Goal: Task Accomplishment & Management: Manage account settings

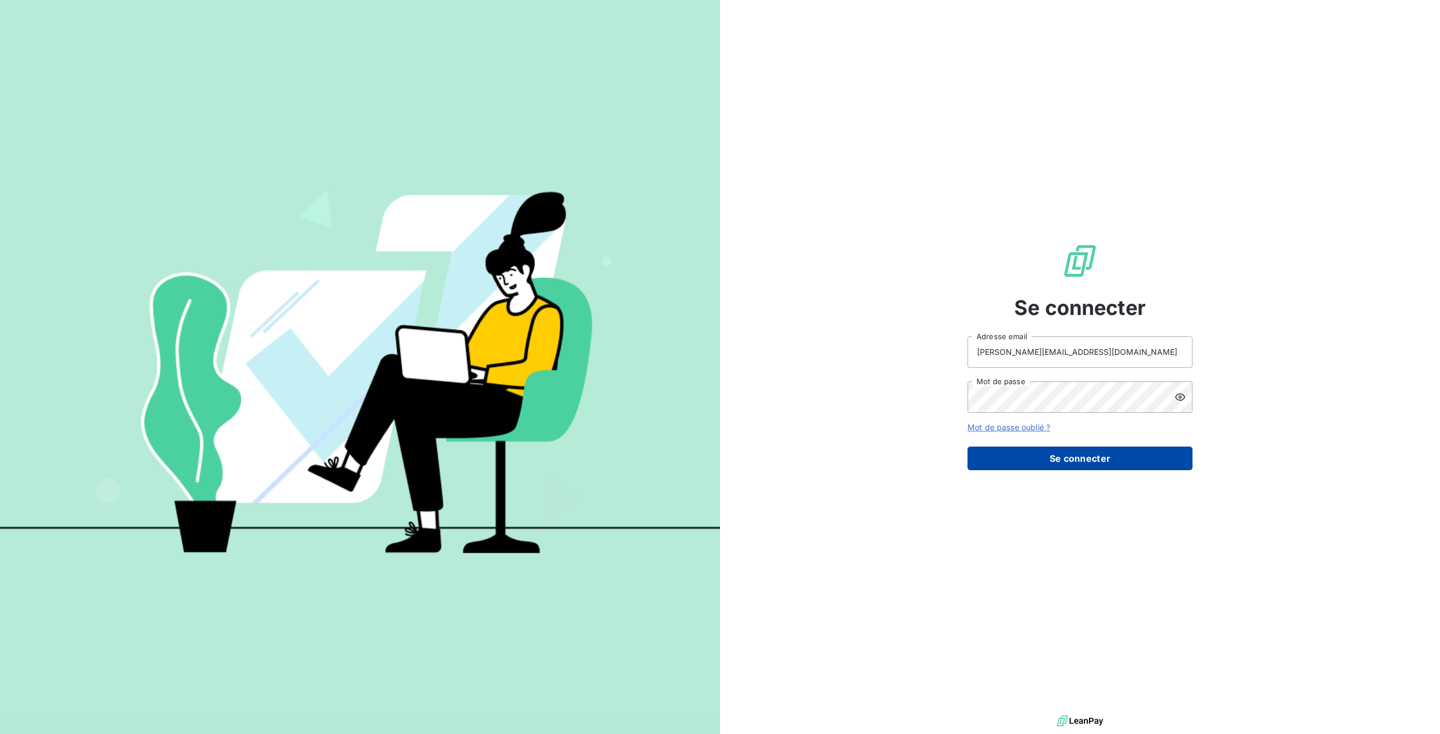
click at [1116, 460] on button "Se connecter" at bounding box center [1079, 458] width 225 height 24
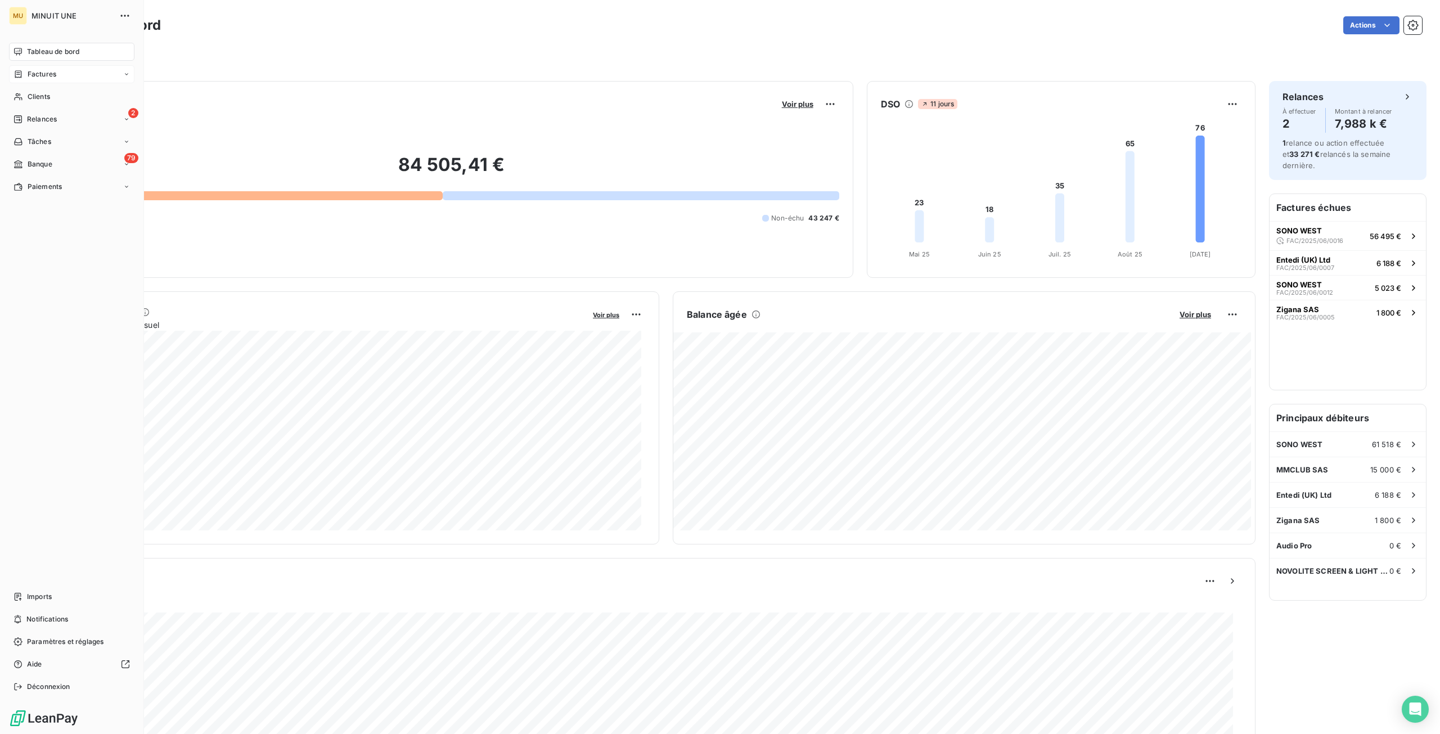
click at [26, 76] on div "Factures" at bounding box center [34, 74] width 43 height 10
